Goal: Navigation & Orientation: Understand site structure

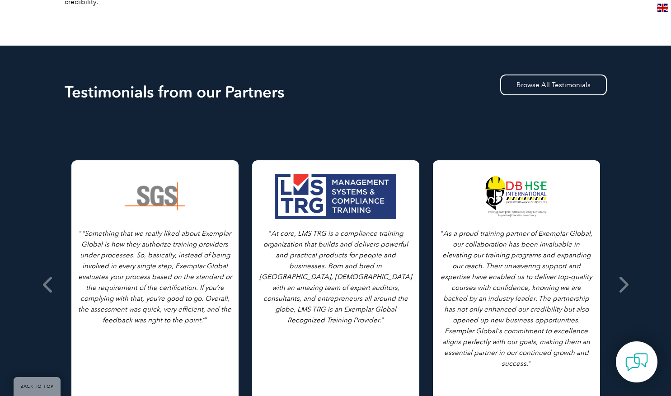
scroll to position [406, 0]
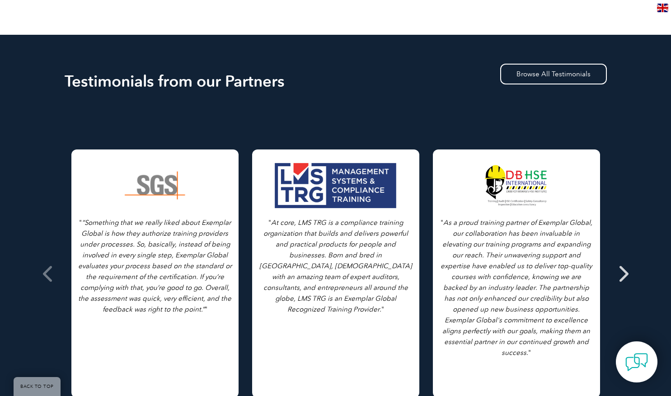
click at [623, 274] on icon at bounding box center [622, 274] width 11 height 0
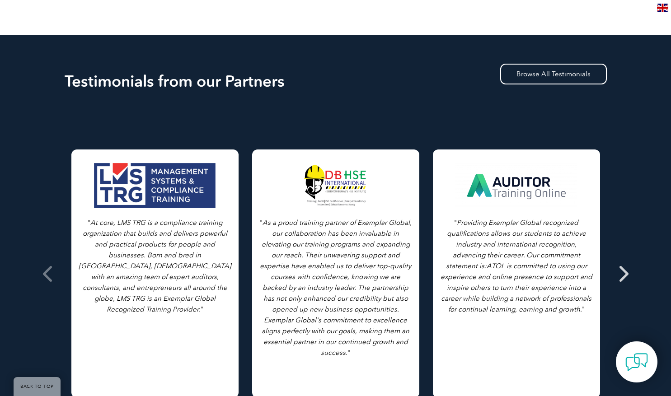
click at [628, 266] on span at bounding box center [622, 273] width 22 height 339
click at [625, 274] on icon at bounding box center [622, 274] width 11 height 0
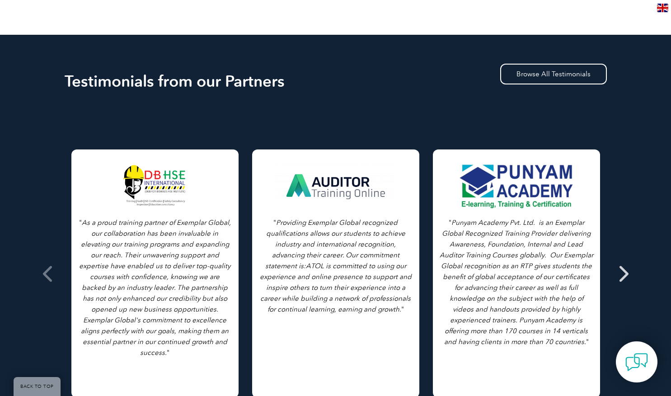
click at [625, 274] on icon at bounding box center [622, 274] width 11 height 0
click at [624, 274] on icon at bounding box center [622, 274] width 11 height 0
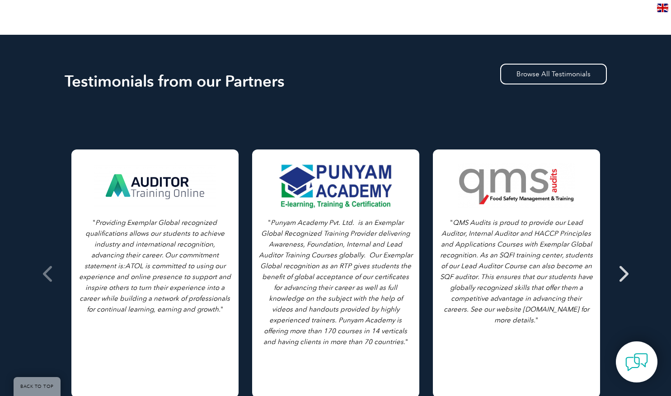
click at [624, 274] on icon at bounding box center [622, 274] width 11 height 0
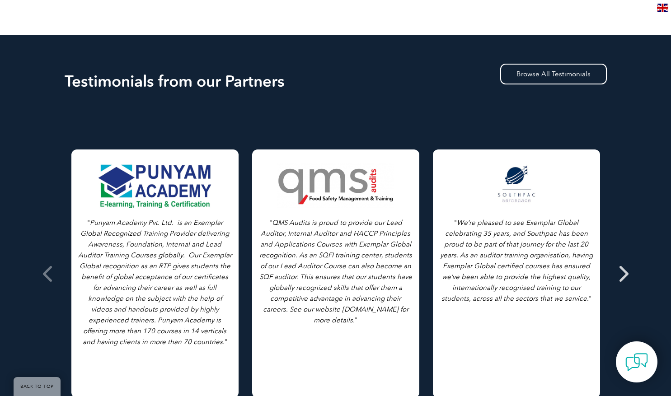
click at [623, 274] on icon at bounding box center [622, 274] width 11 height 0
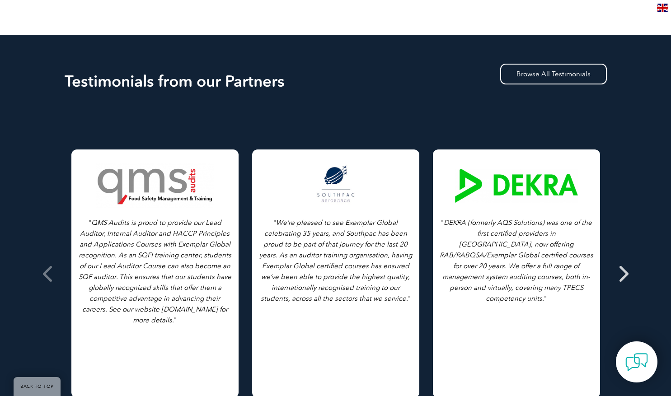
click at [623, 274] on icon at bounding box center [622, 274] width 11 height 0
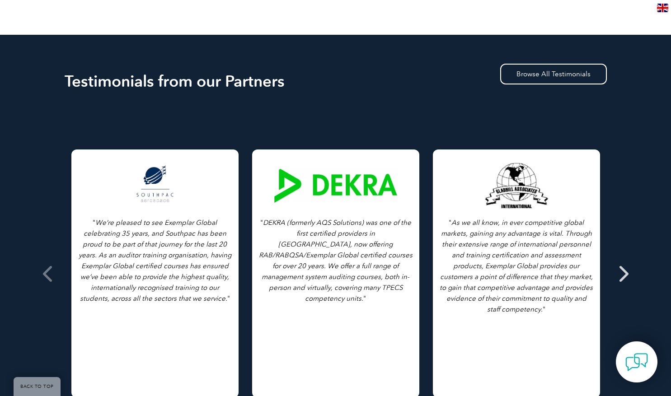
click at [623, 274] on icon at bounding box center [622, 274] width 11 height 0
